Goal: Information Seeking & Learning: Learn about a topic

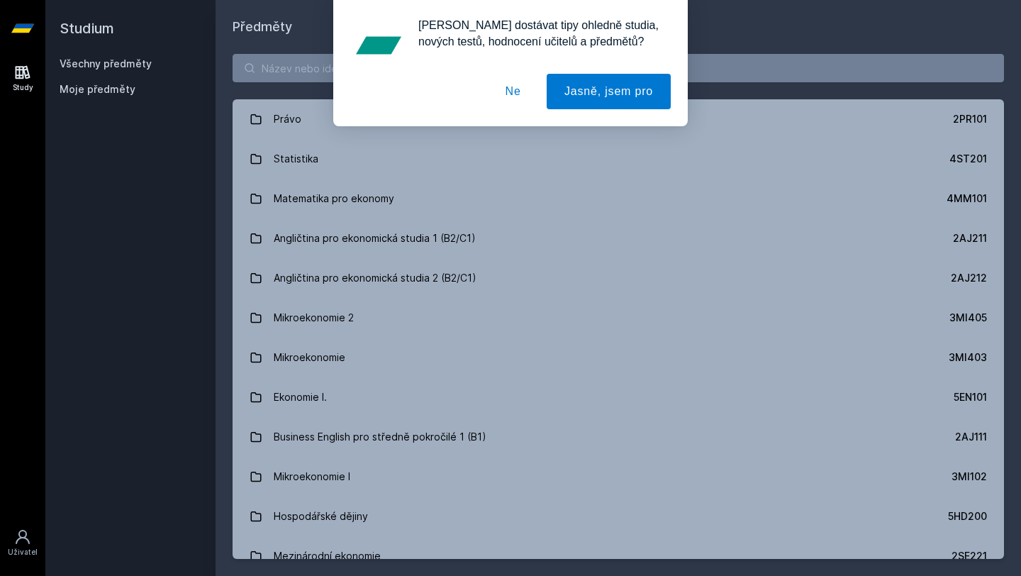
click at [504, 91] on button "Ne" at bounding box center [513, 91] width 51 height 35
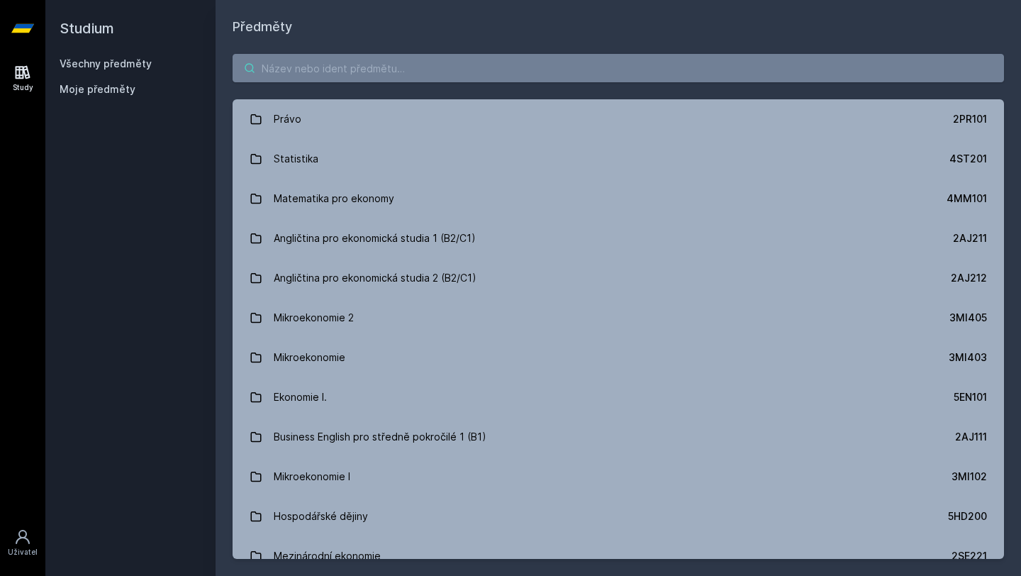
click at [462, 65] on input "search" at bounding box center [619, 68] width 772 height 28
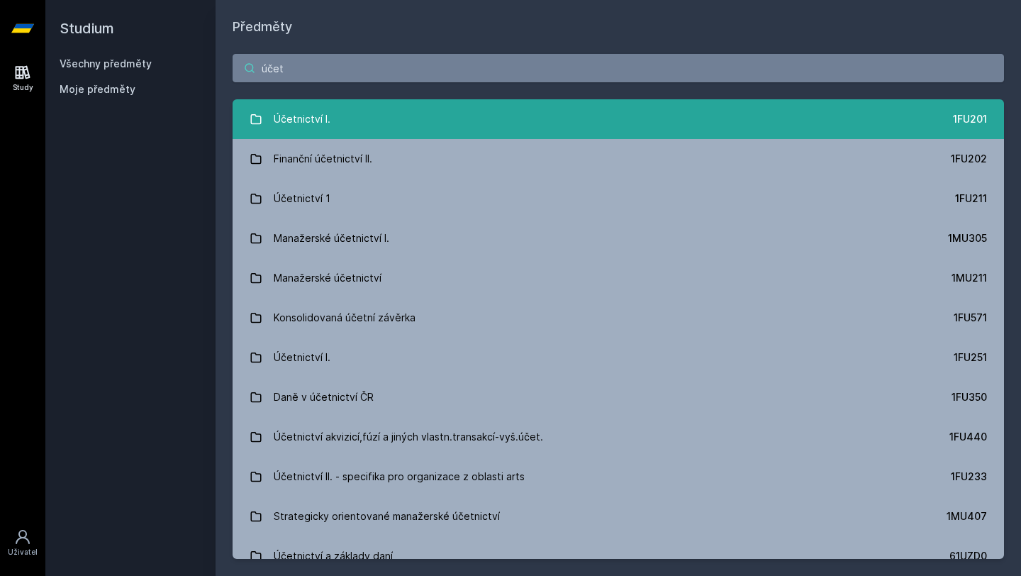
type input "účet"
click at [345, 129] on link "Účetnictví I. 1FU201" at bounding box center [619, 119] width 772 height 40
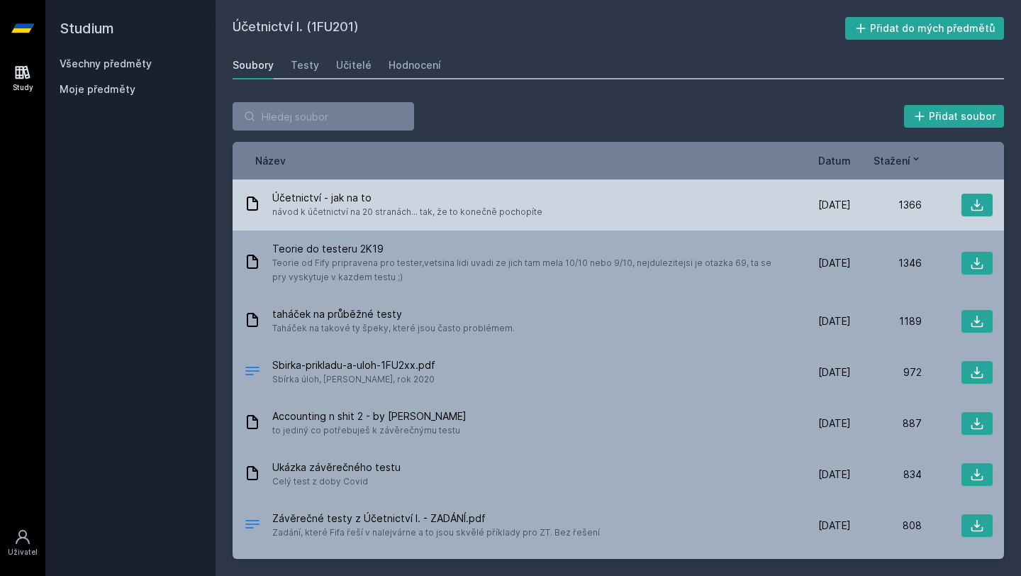
click at [538, 198] on div "Účetnictví - jak na to návod k účetnictví na 20 stranách... tak, že to konečně …" at bounding box center [512, 205] width 536 height 28
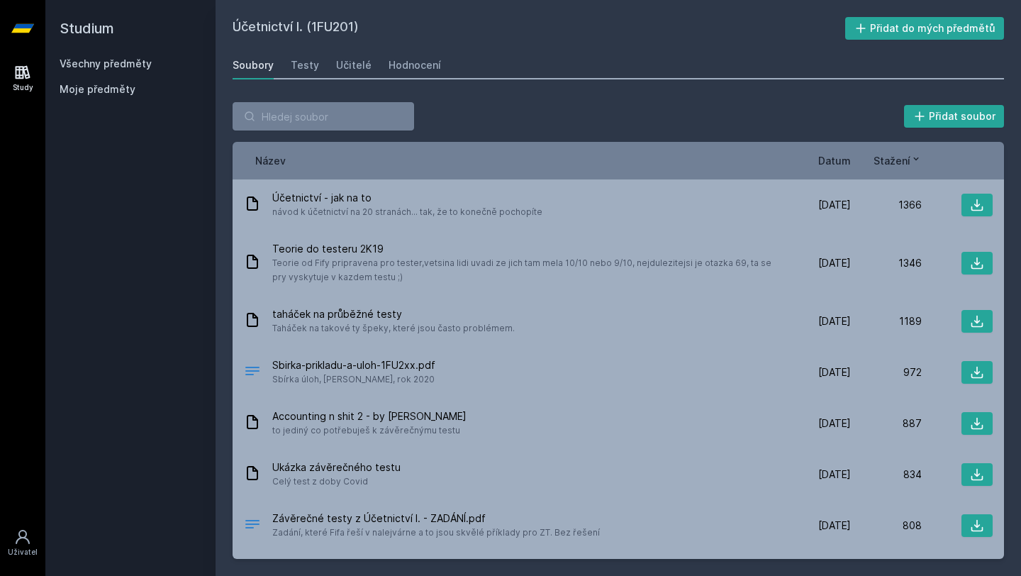
click at [830, 155] on span "Datum" at bounding box center [834, 160] width 33 height 15
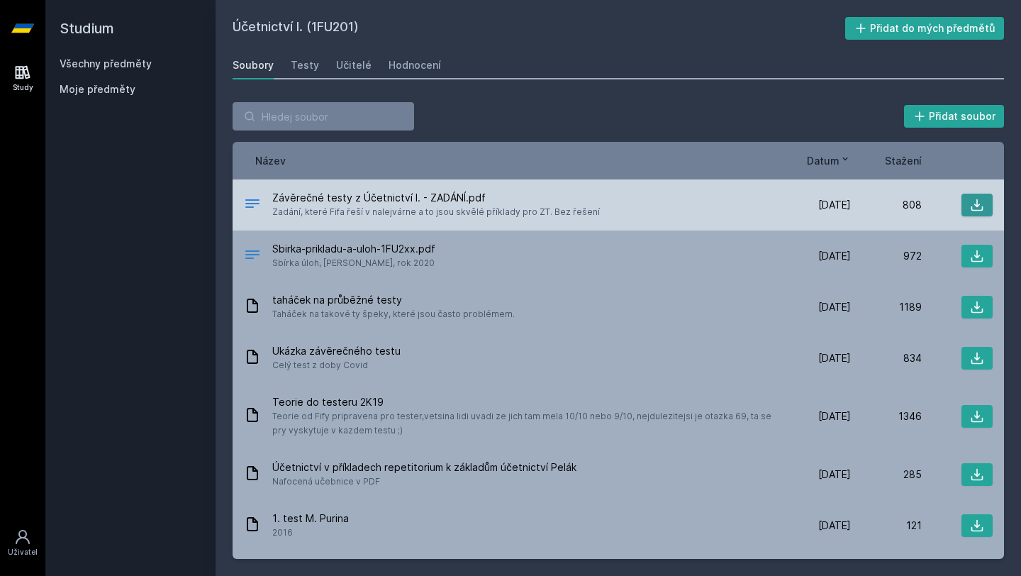
click at [976, 204] on icon at bounding box center [977, 205] width 14 height 14
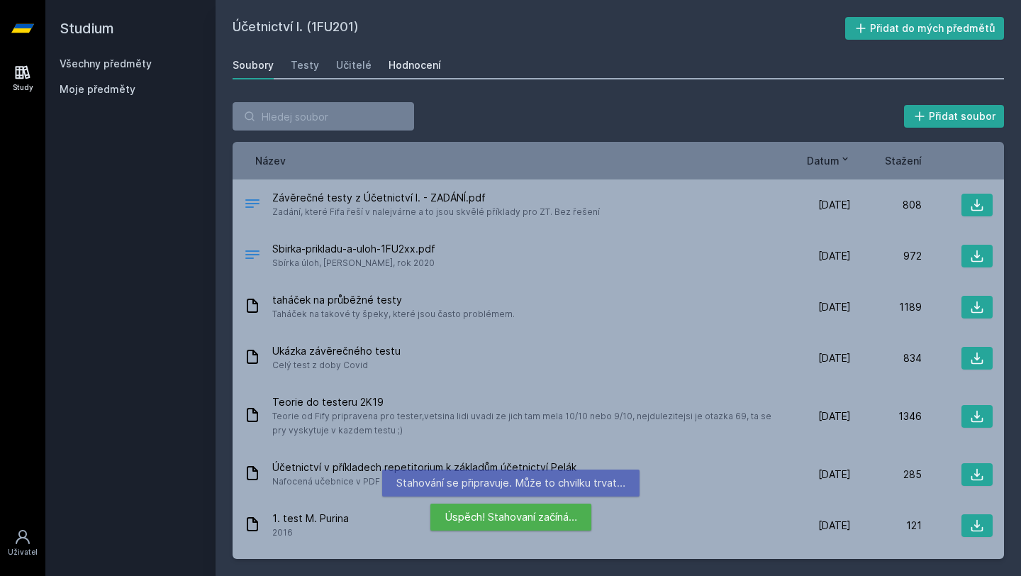
click at [400, 58] on div "Hodnocení" at bounding box center [415, 65] width 52 height 14
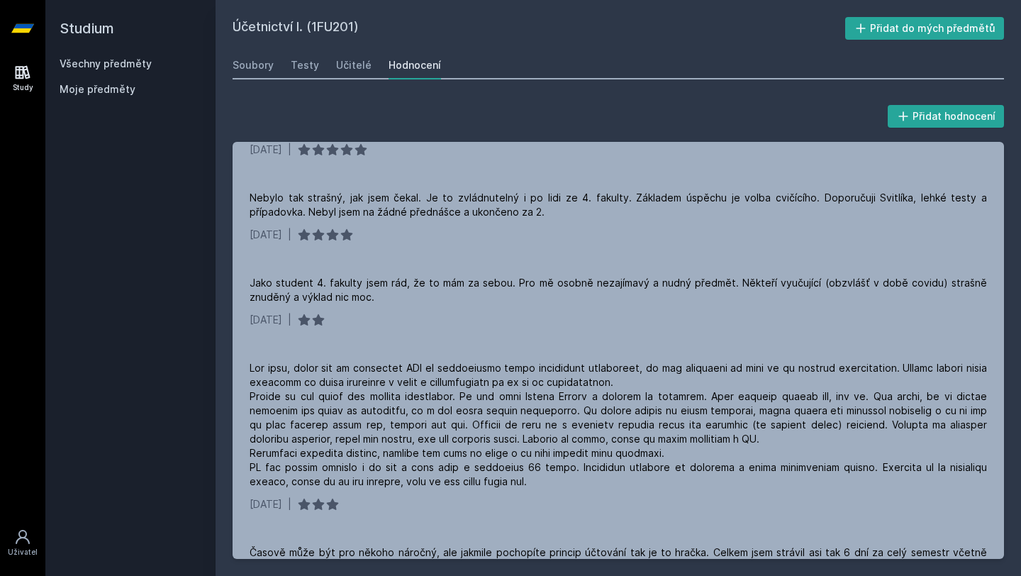
scroll to position [4311, 0]
